Goal: Navigation & Orientation: Find specific page/section

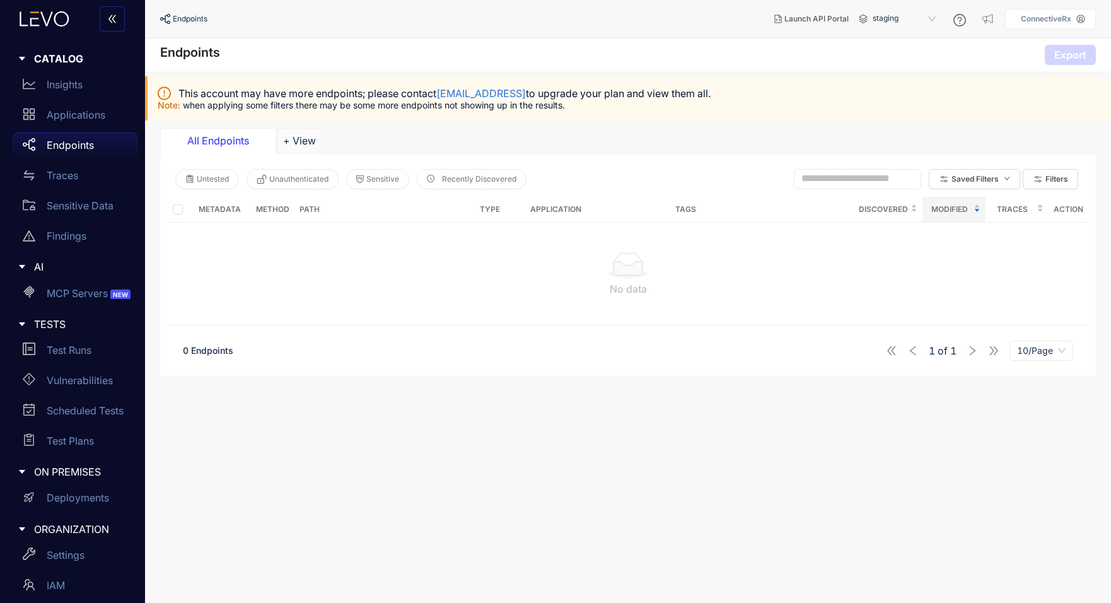
click at [63, 140] on p "Endpoints" at bounding box center [70, 144] width 47 height 11
click at [68, 115] on p "Applications" at bounding box center [76, 114] width 59 height 11
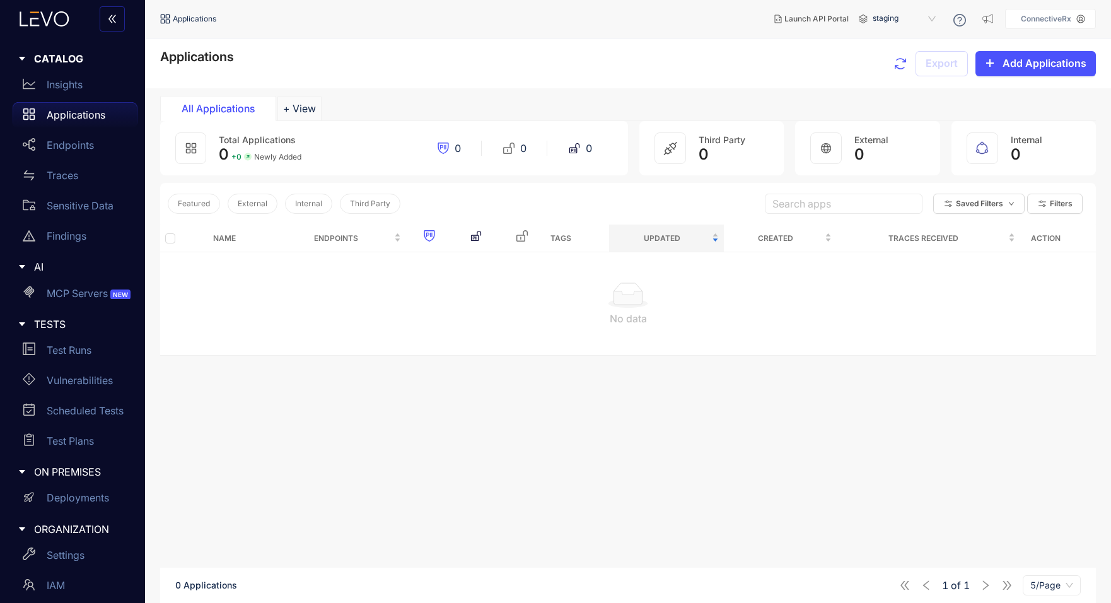
click at [68, 115] on p "Applications" at bounding box center [76, 114] width 59 height 11
click at [67, 139] on div "Endpoints" at bounding box center [75, 144] width 125 height 25
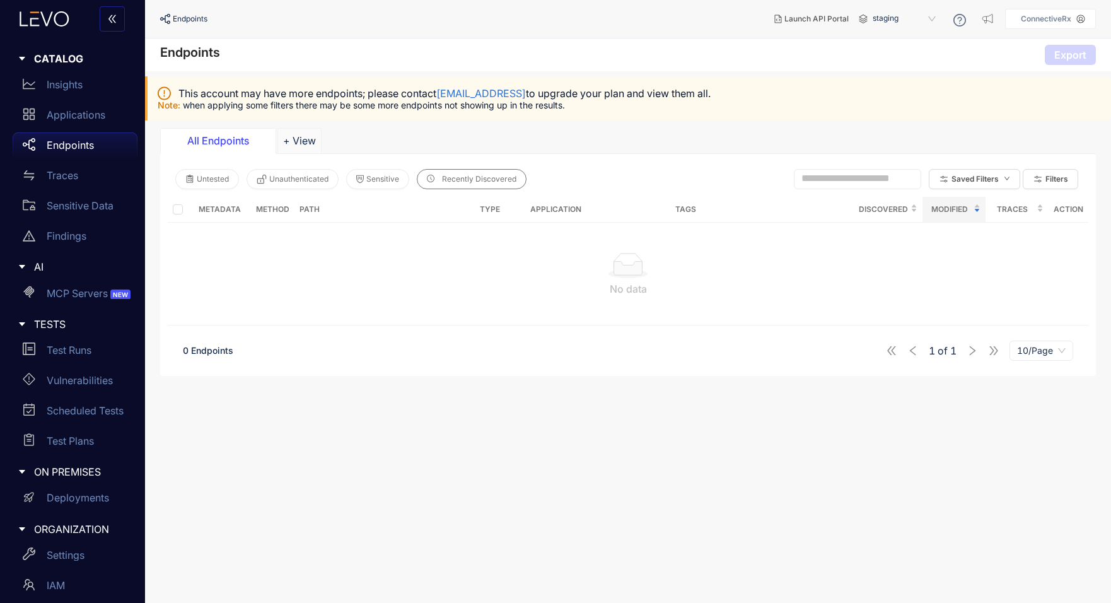
click at [450, 175] on span "Recently Discovered" at bounding box center [479, 179] width 74 height 9
click at [61, 120] on p "Applications" at bounding box center [76, 114] width 59 height 11
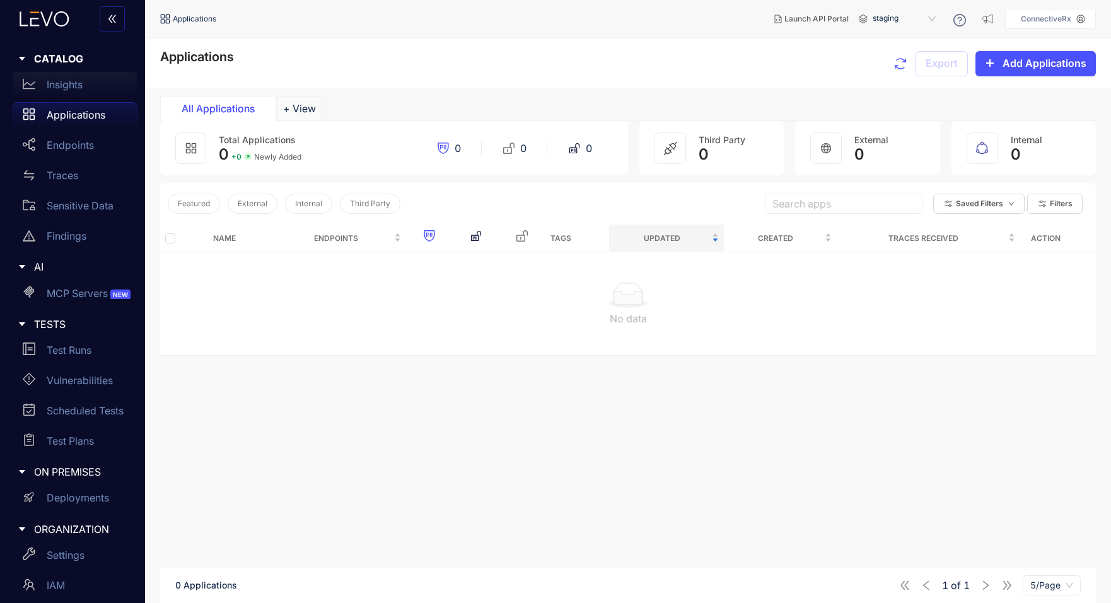
click at [57, 88] on p "Insights" at bounding box center [65, 84] width 36 height 11
